Goal: Task Accomplishment & Management: Manage account settings

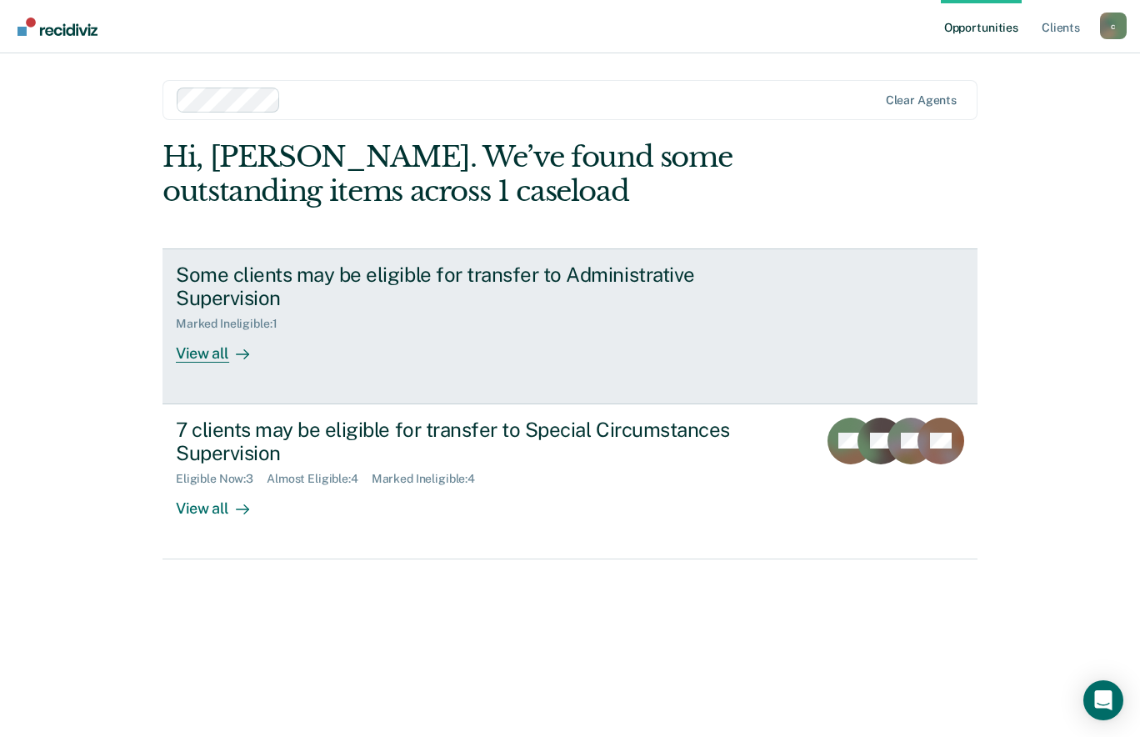
click at [238, 353] on icon at bounding box center [242, 354] width 13 height 13
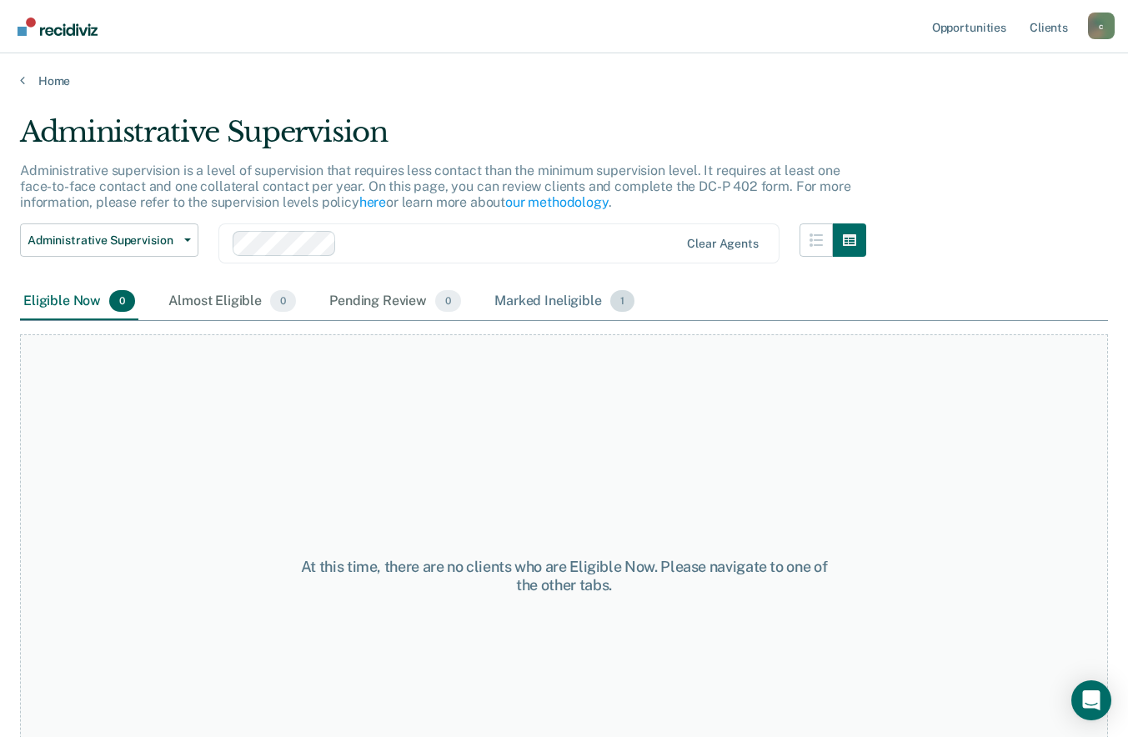
click at [549, 307] on div "Marked Ineligible 1" at bounding box center [564, 301] width 147 height 37
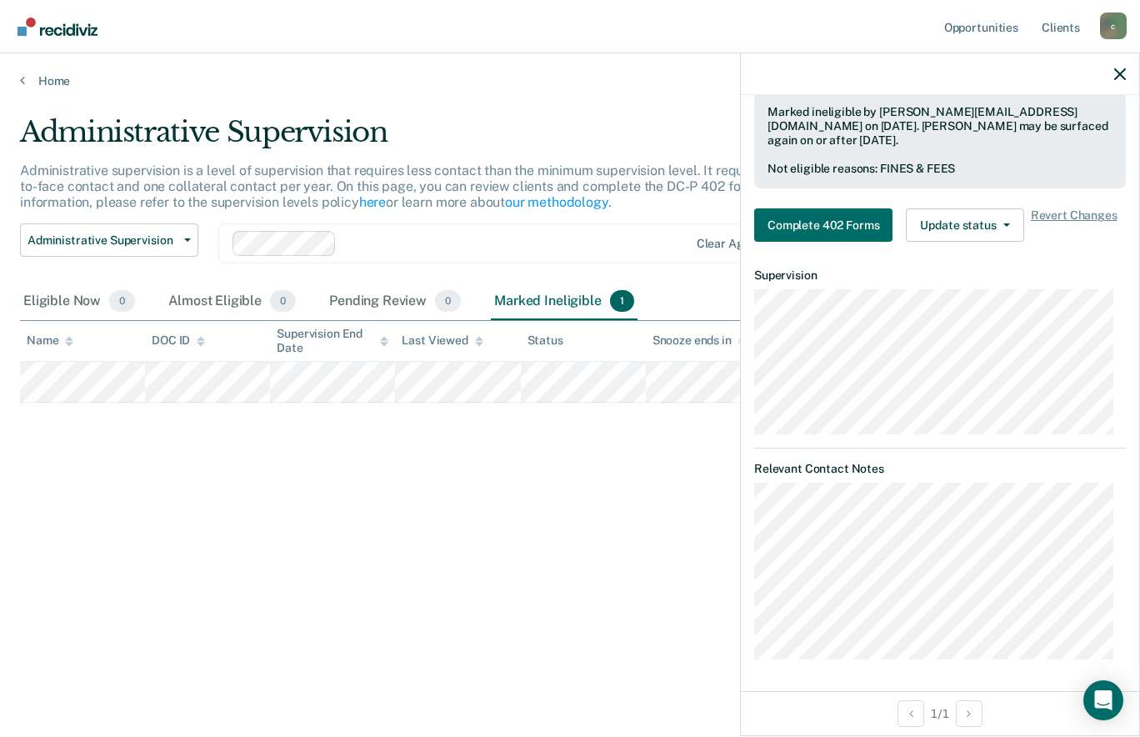
scroll to position [58, 0]
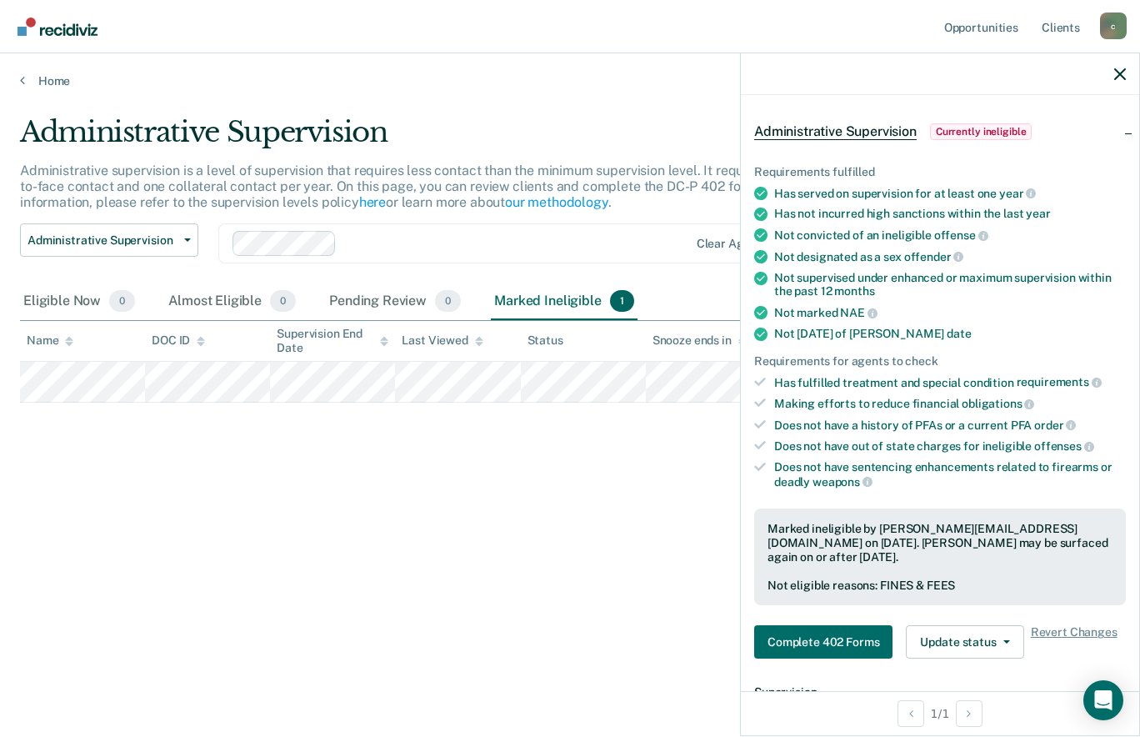
click at [546, 553] on div "Administrative Supervision Administrative supervision is a level of supervision…" at bounding box center [570, 363] width 1100 height 497
click at [1123, 70] on icon "button" at bounding box center [1121, 74] width 12 height 12
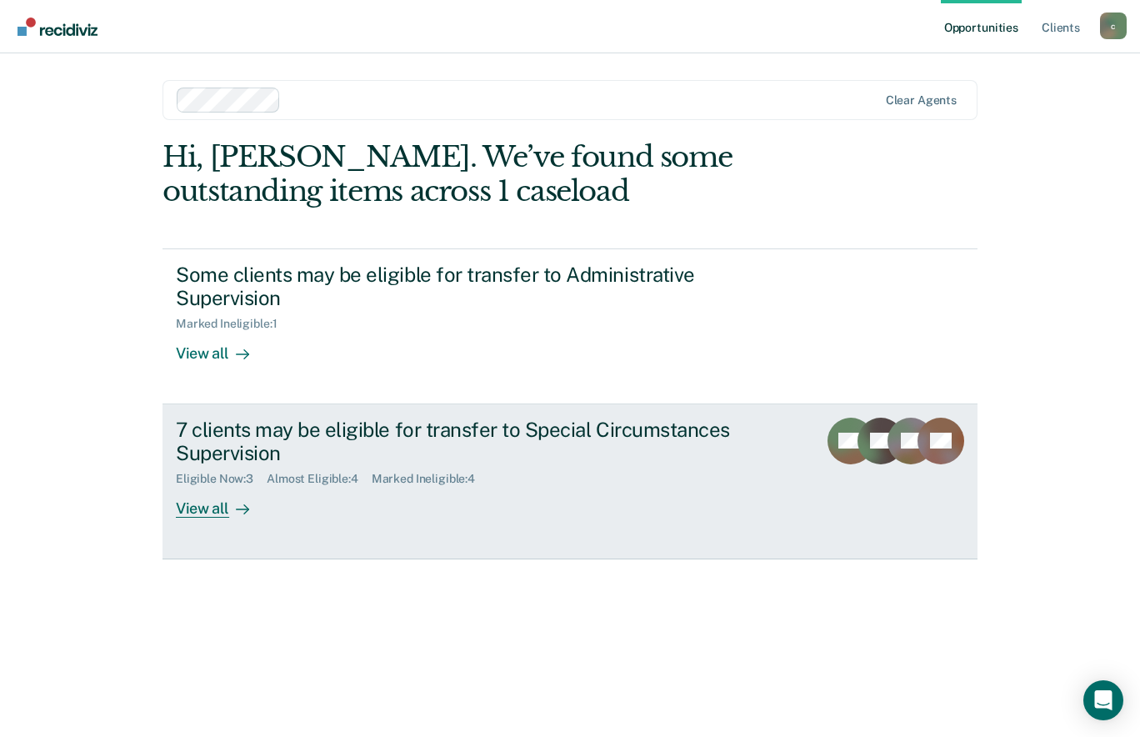
click at [220, 500] on div "View all" at bounding box center [222, 502] width 93 height 33
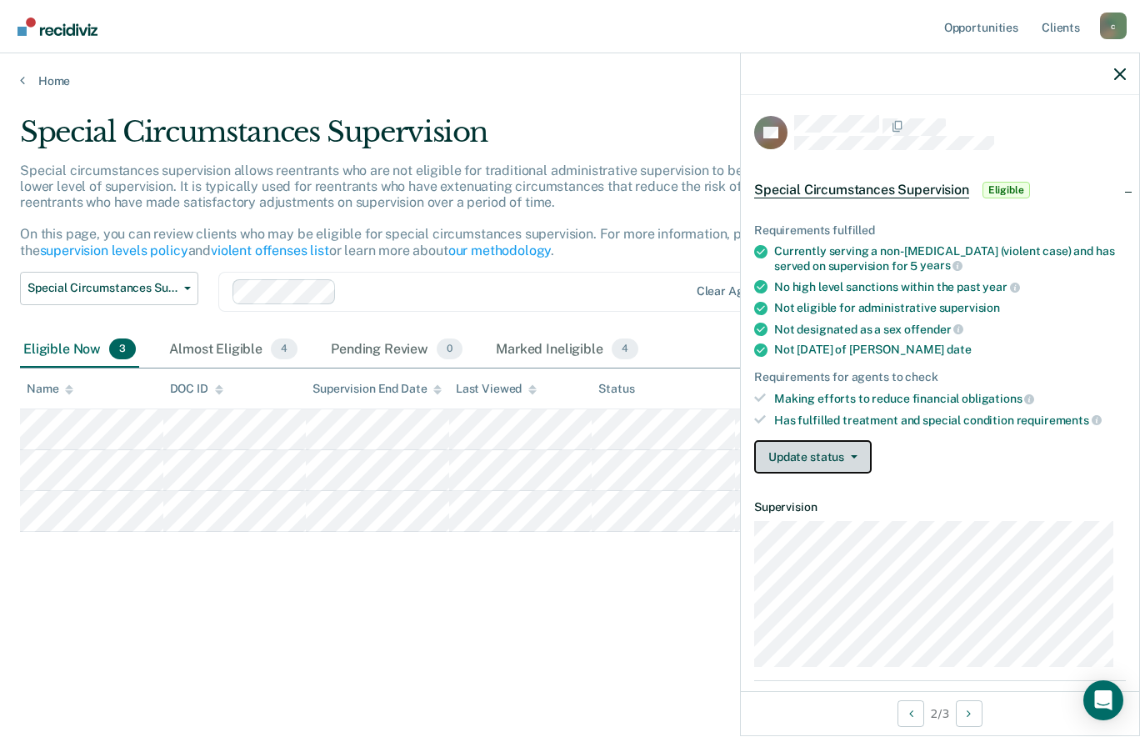
click at [841, 447] on button "Update status" at bounding box center [813, 456] width 118 height 33
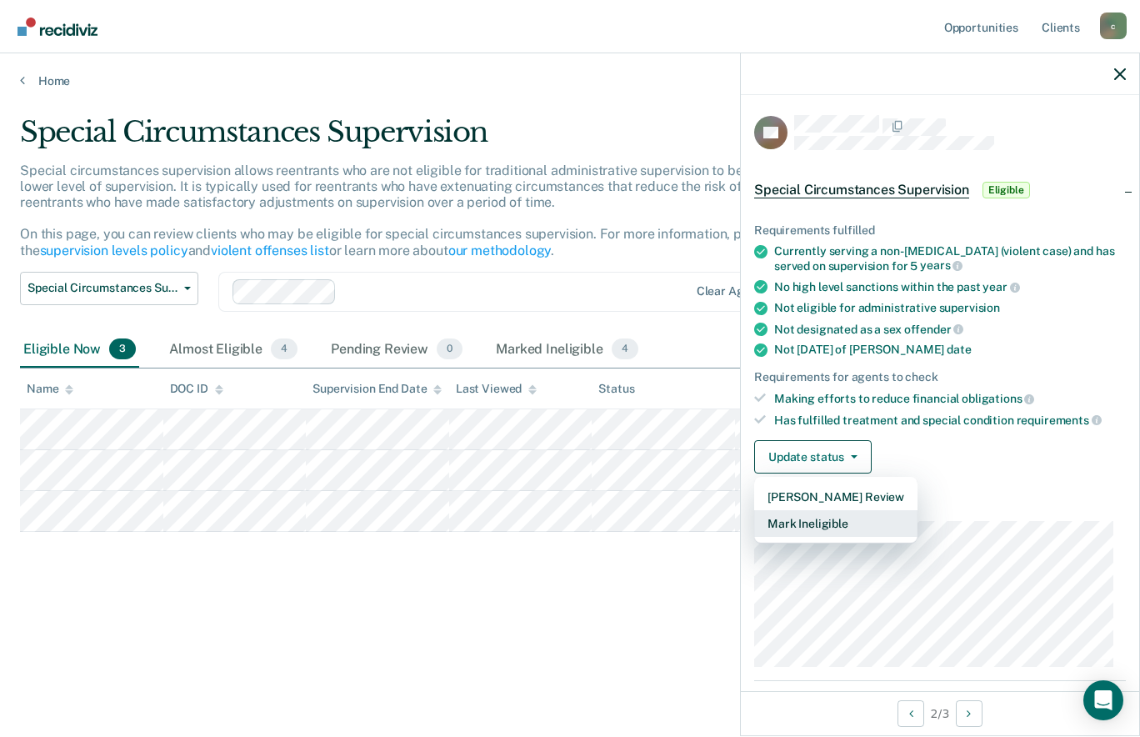
click at [824, 526] on button "Mark Ineligible" at bounding box center [835, 523] width 163 height 27
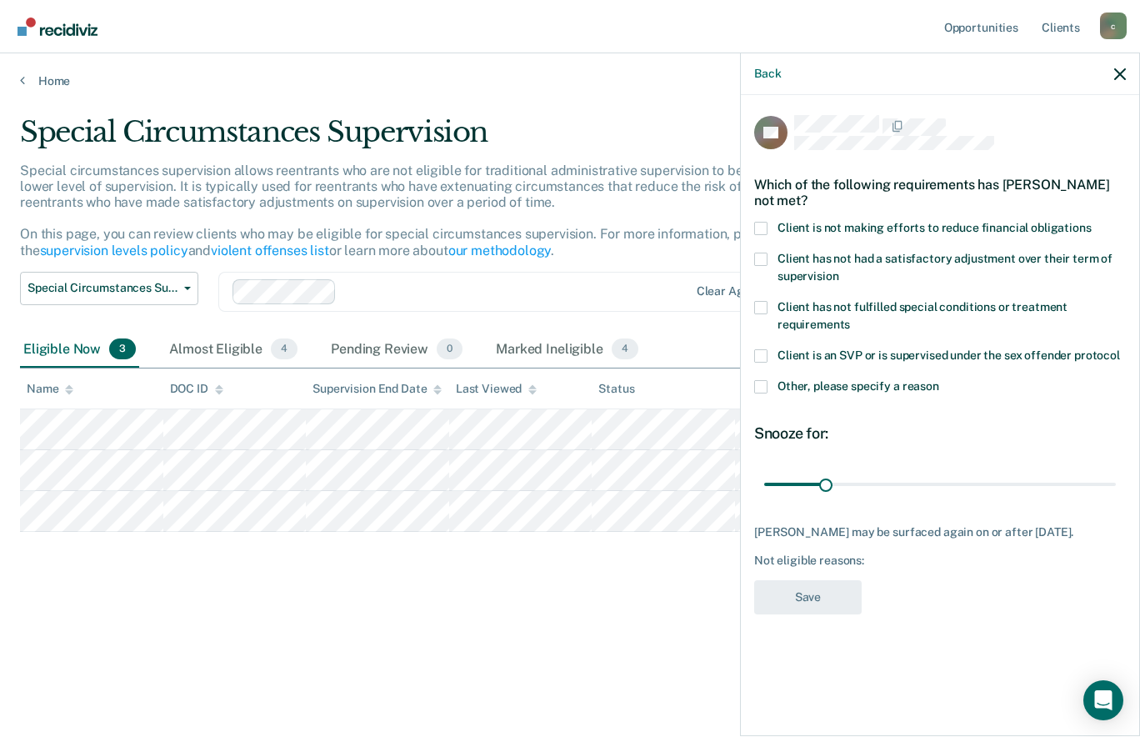
click at [770, 384] on label "Other, please specify a reason" at bounding box center [940, 389] width 372 height 18
click at [939, 380] on input "Other, please specify a reason" at bounding box center [939, 380] width 0 height 0
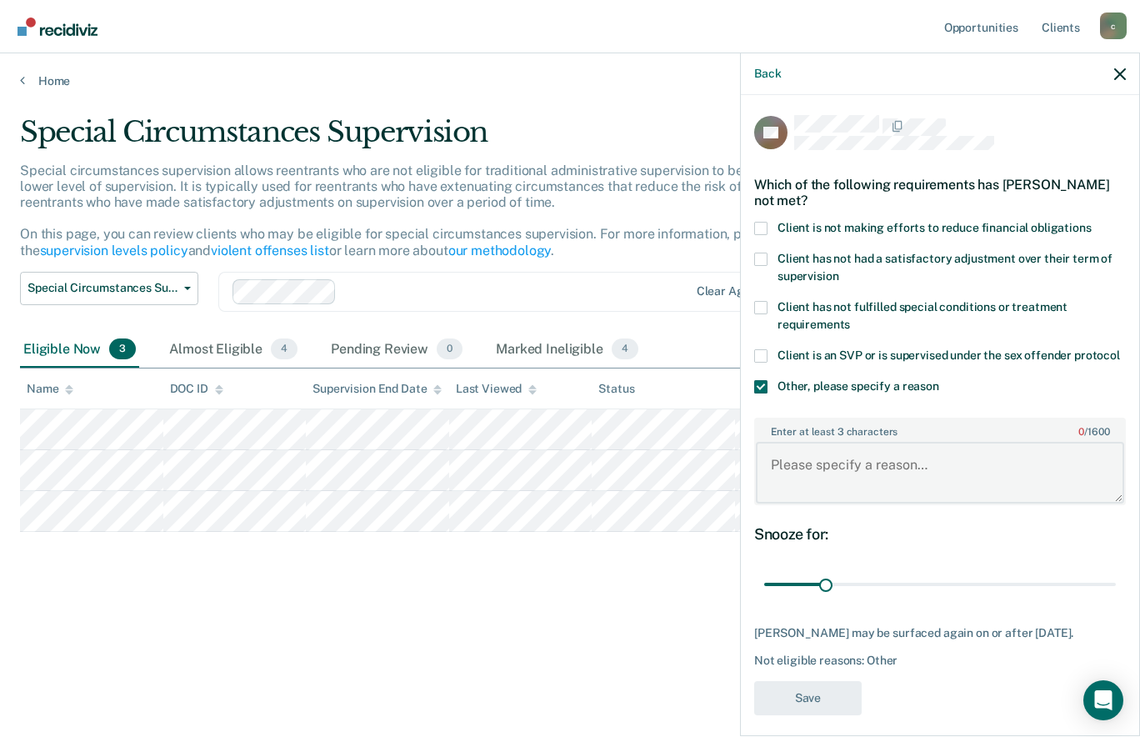
click at [804, 468] on textarea "Enter at least 3 characters 0 / 1600" at bounding box center [940, 473] width 368 height 62
type textarea "High sanction in last year"
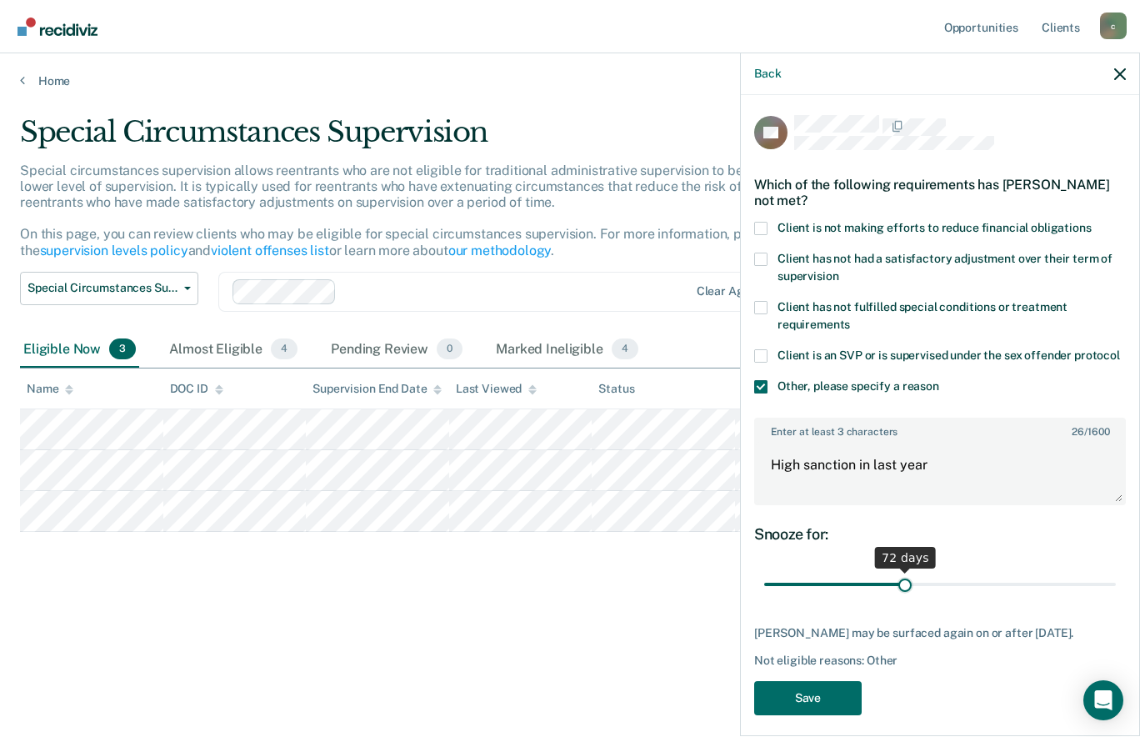
drag, startPoint x: 826, startPoint y: 604, endPoint x: 900, endPoint y: 599, distance: 74.3
type input "72"
click at [900, 599] on input "range" at bounding box center [940, 584] width 352 height 29
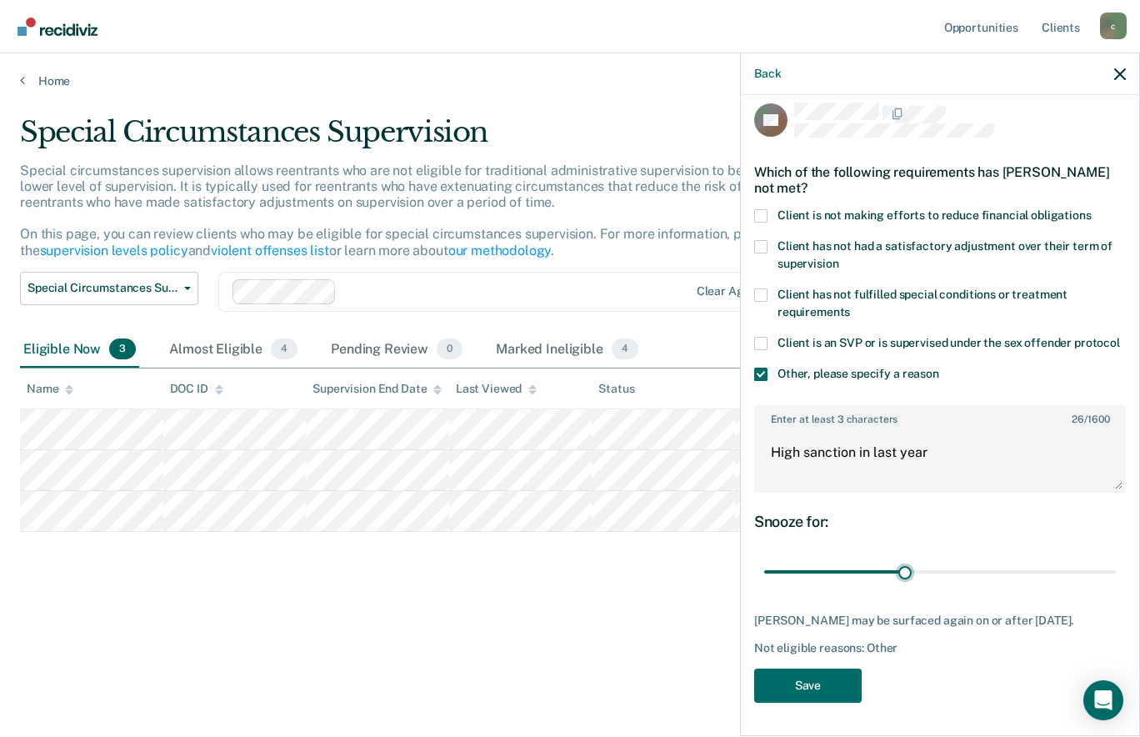
scroll to position [43, 0]
click at [809, 684] on button "Save" at bounding box center [808, 686] width 108 height 34
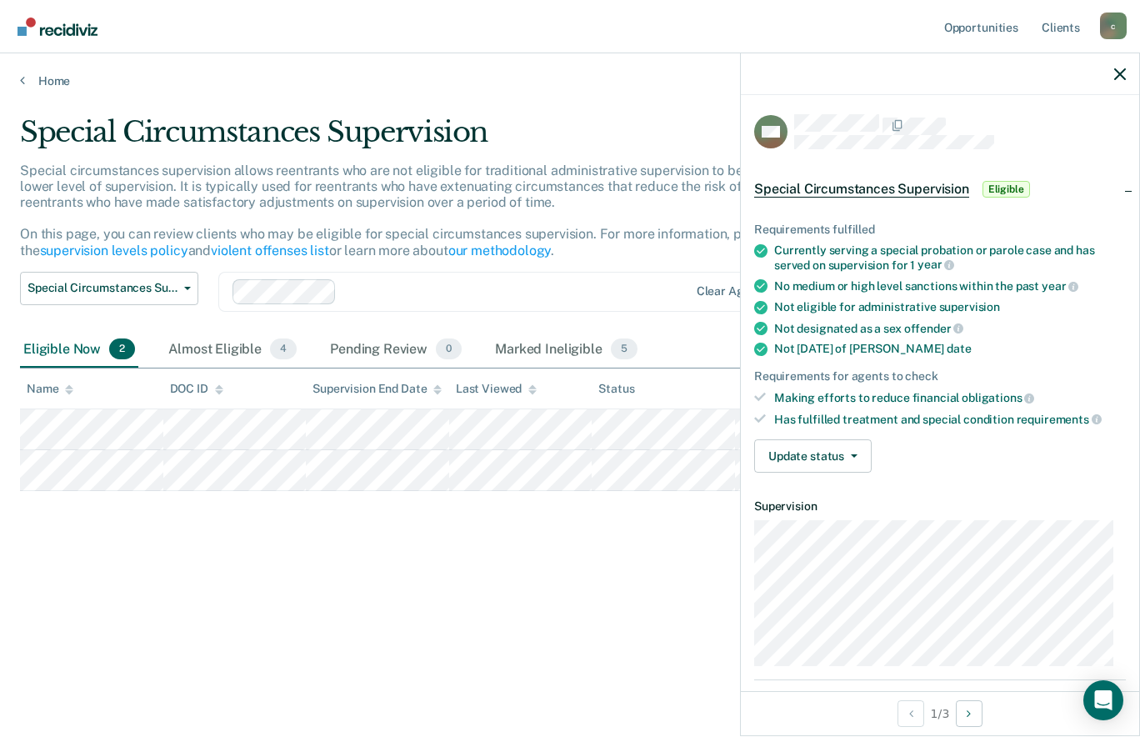
scroll to position [0, 0]
click at [864, 454] on button "Update status" at bounding box center [813, 456] width 118 height 33
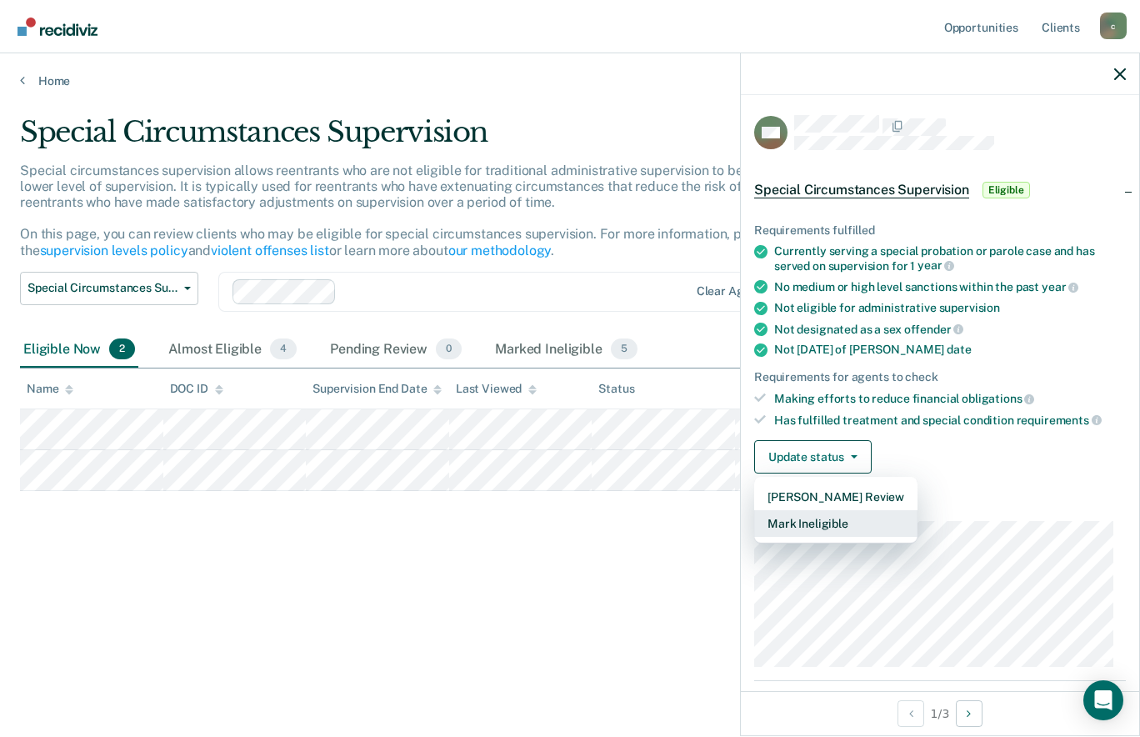
click at [821, 524] on button "Mark Ineligible" at bounding box center [835, 523] width 163 height 27
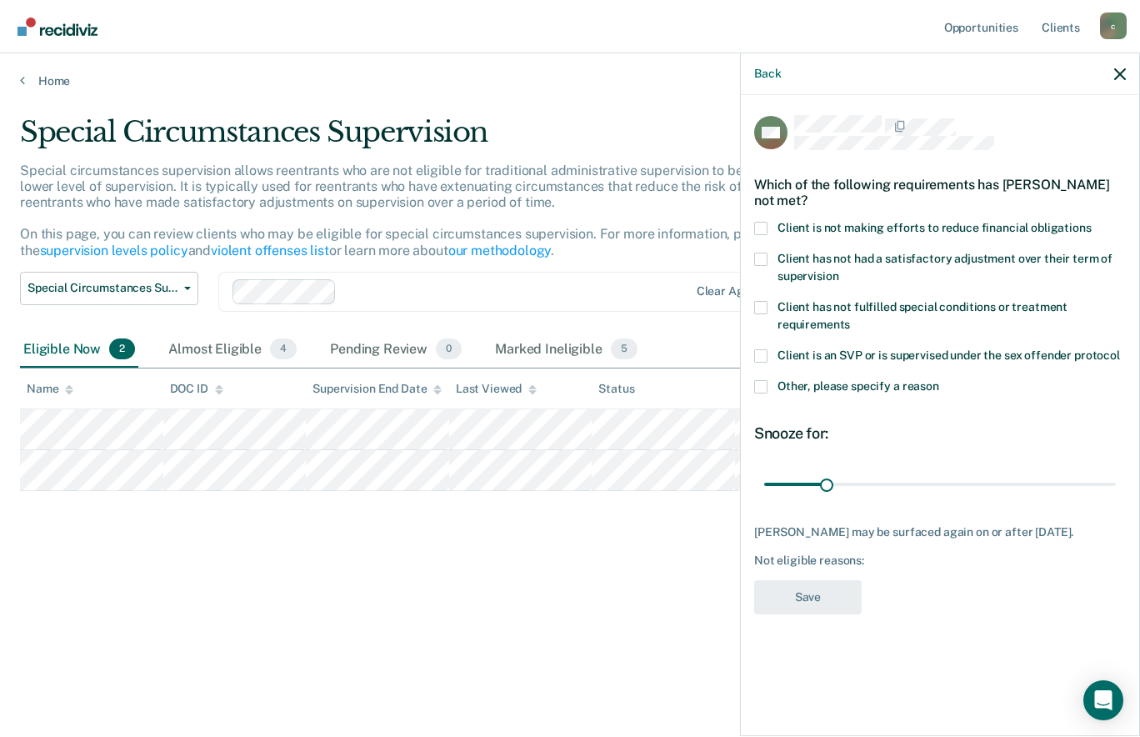
click at [760, 230] on span at bounding box center [760, 228] width 13 height 13
click at [1092, 222] on input "Client is not making efforts to reduce financial obligations" at bounding box center [1092, 222] width 0 height 0
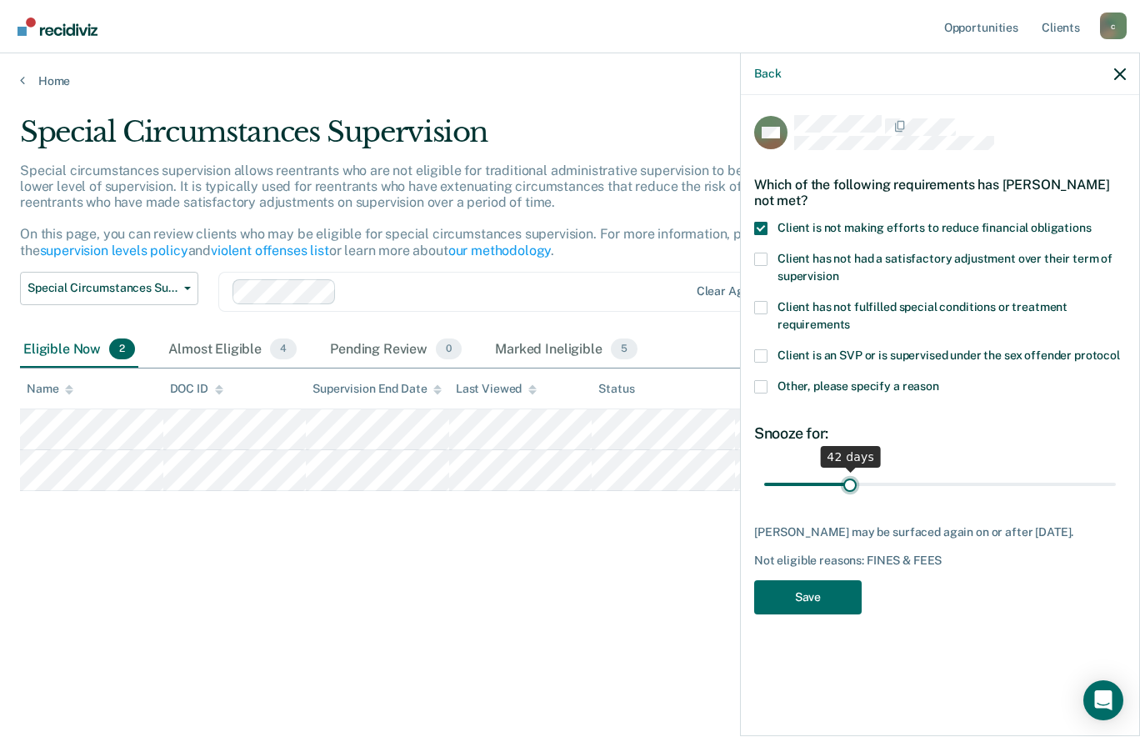
type input "42"
click at [850, 479] on input "range" at bounding box center [940, 483] width 352 height 29
click at [816, 585] on button "Save" at bounding box center [808, 597] width 108 height 34
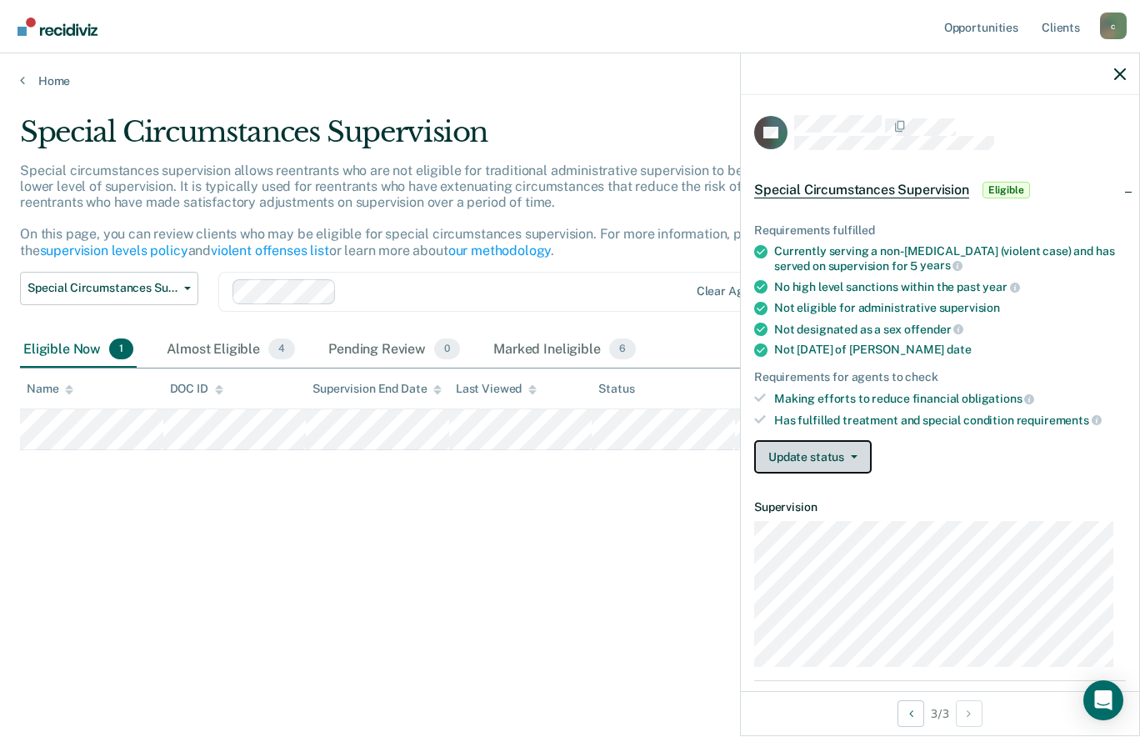
click at [843, 452] on button "Update status" at bounding box center [813, 456] width 118 height 33
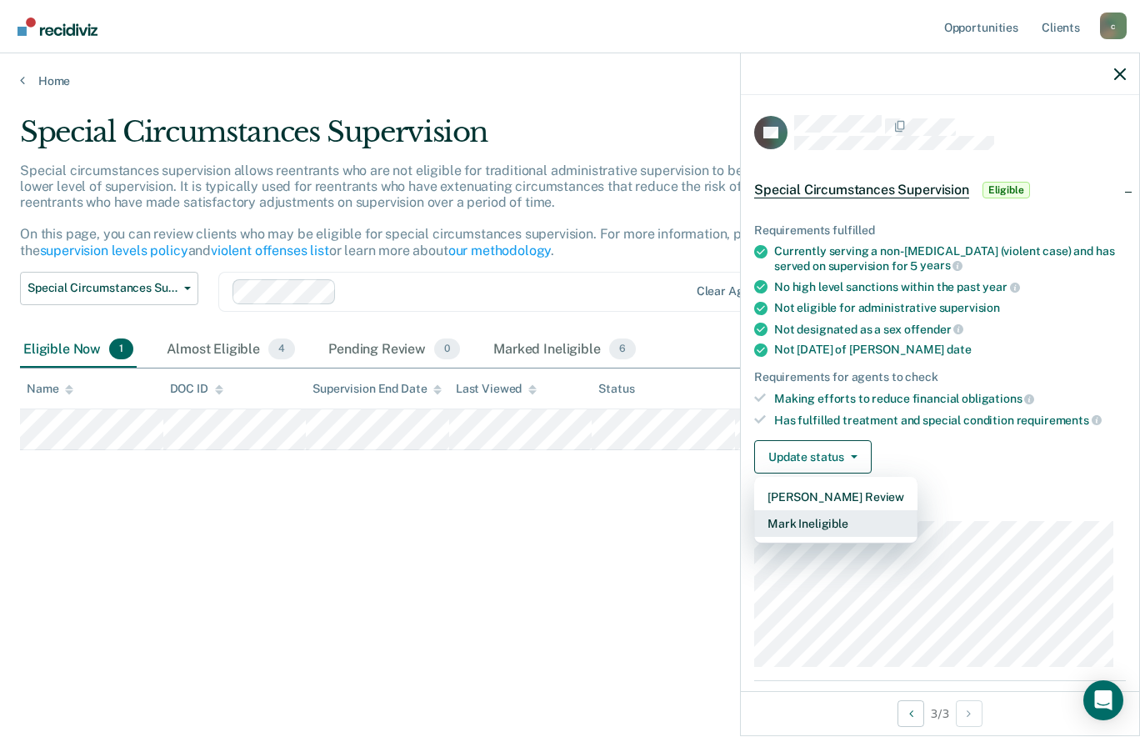
click at [804, 516] on button "Mark Ineligible" at bounding box center [835, 523] width 163 height 27
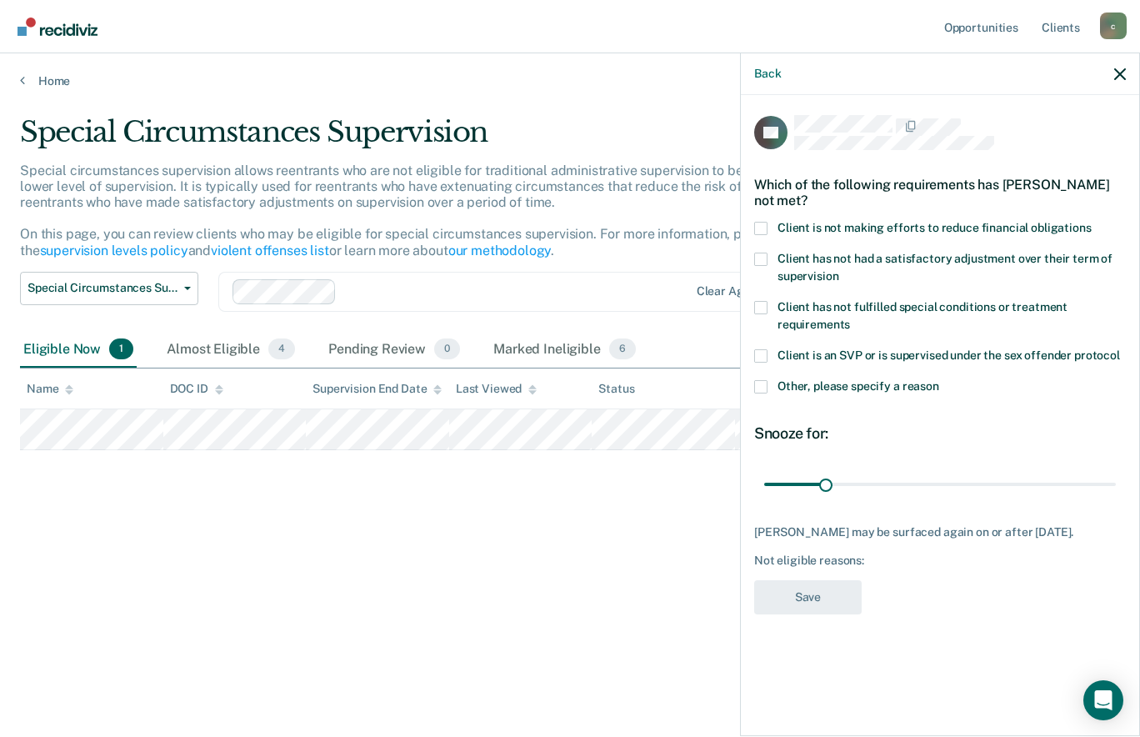
click at [769, 223] on label "Client is not making efforts to reduce financial obligations" at bounding box center [940, 231] width 372 height 18
click at [1092, 222] on input "Client is not making efforts to reduce financial obligations" at bounding box center [1092, 222] width 0 height 0
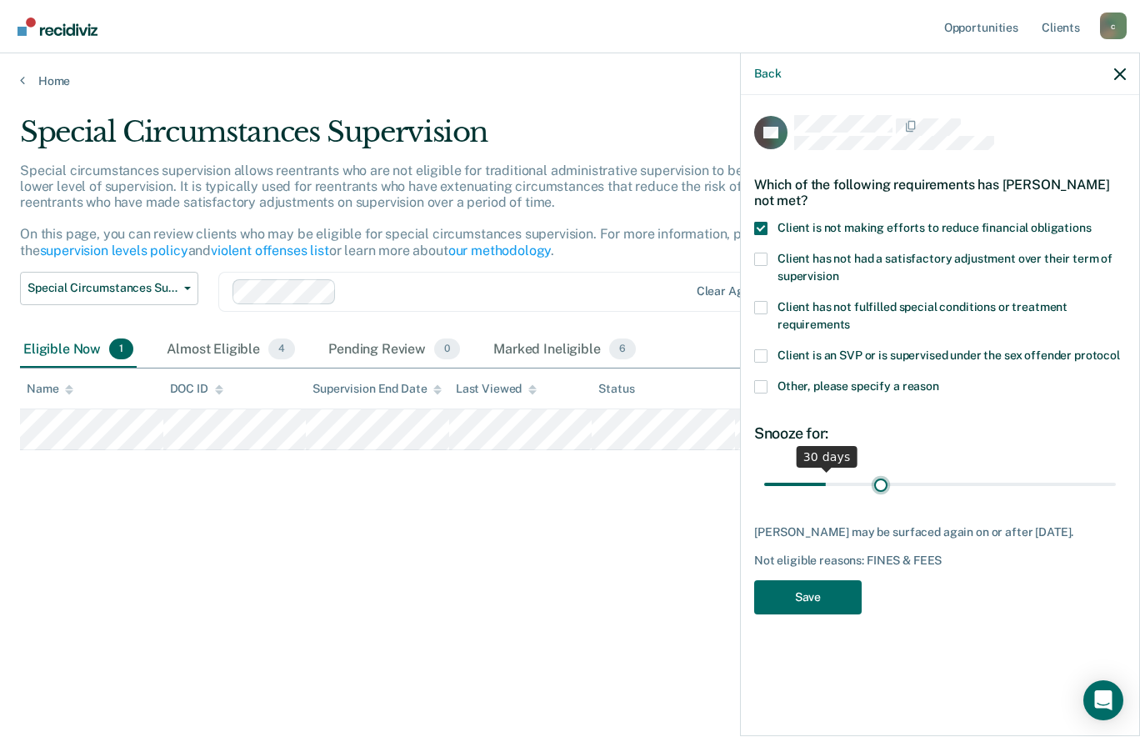
click at [881, 483] on input "range" at bounding box center [940, 483] width 352 height 29
type input "55"
click at [873, 484] on input "range" at bounding box center [940, 483] width 352 height 29
click at [831, 604] on button "Save" at bounding box center [808, 597] width 108 height 34
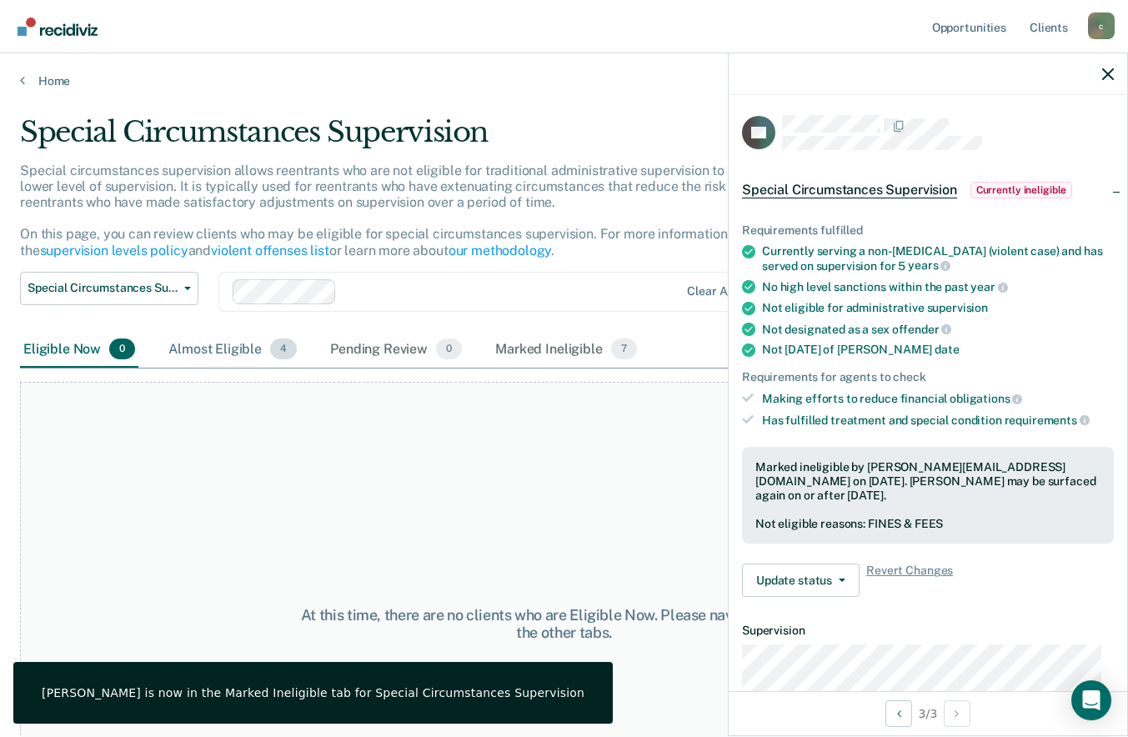
click at [251, 352] on div "Almost Eligible 4" at bounding box center [232, 350] width 135 height 37
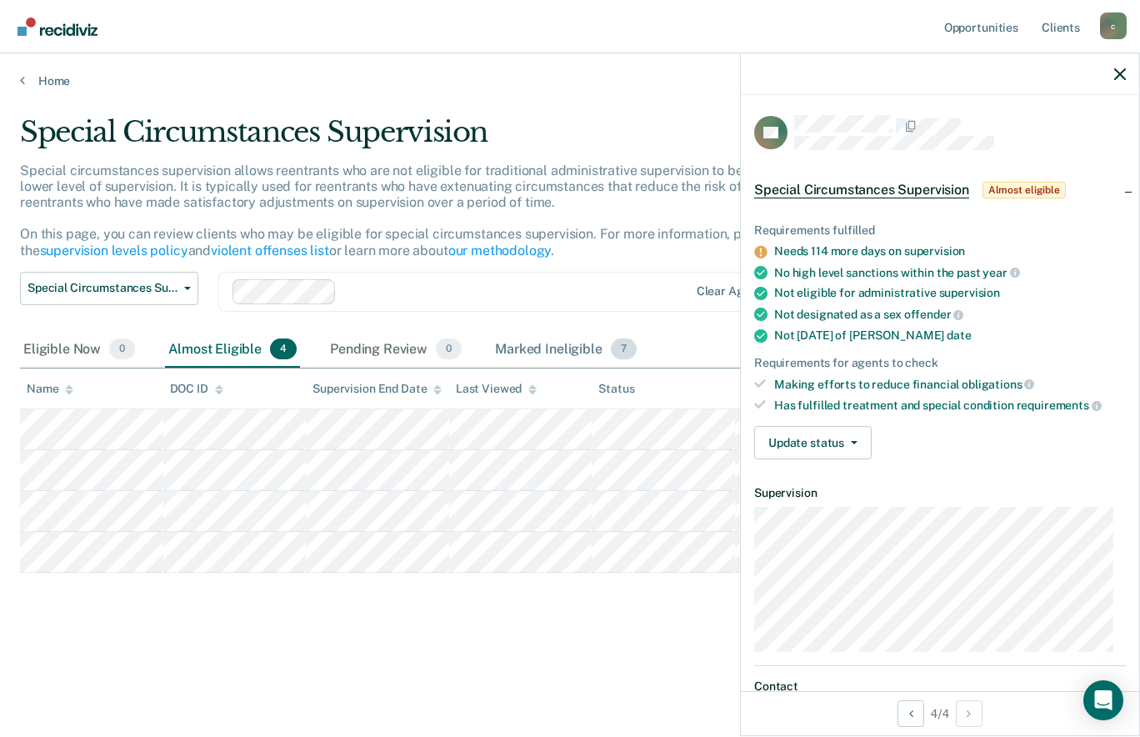
click at [528, 347] on div "Marked Ineligible 7" at bounding box center [566, 350] width 148 height 37
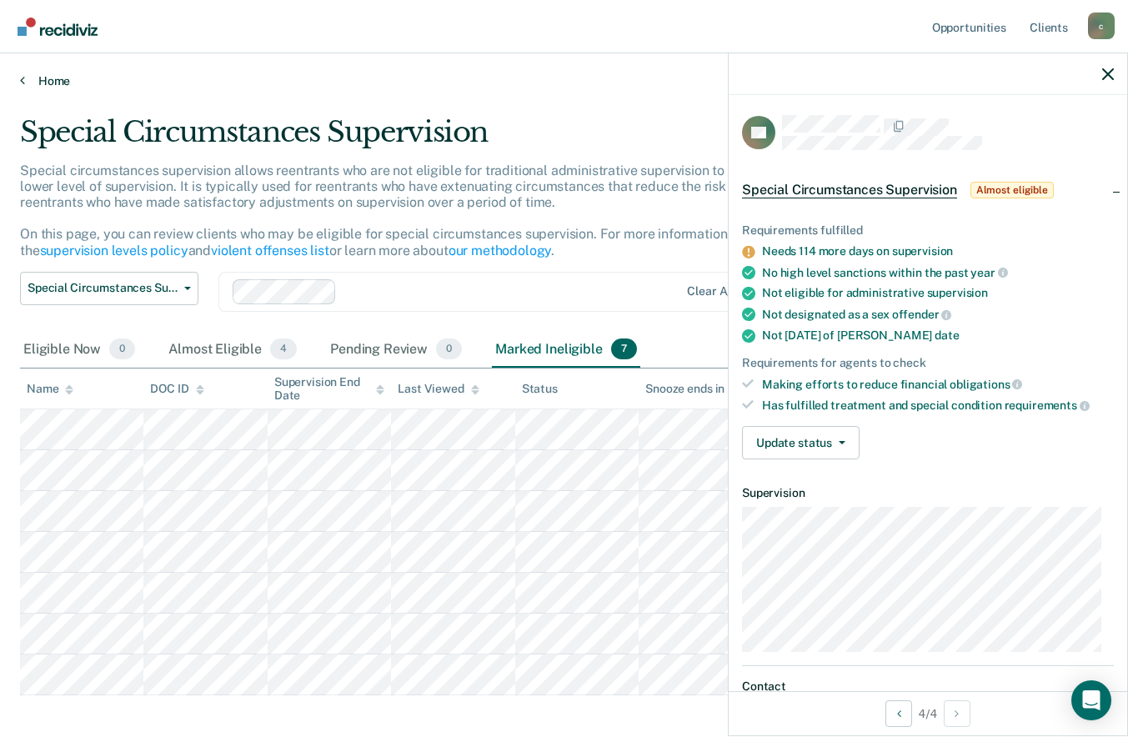
click at [63, 83] on link "Home" at bounding box center [564, 80] width 1088 height 15
